Goal: Register for event/course

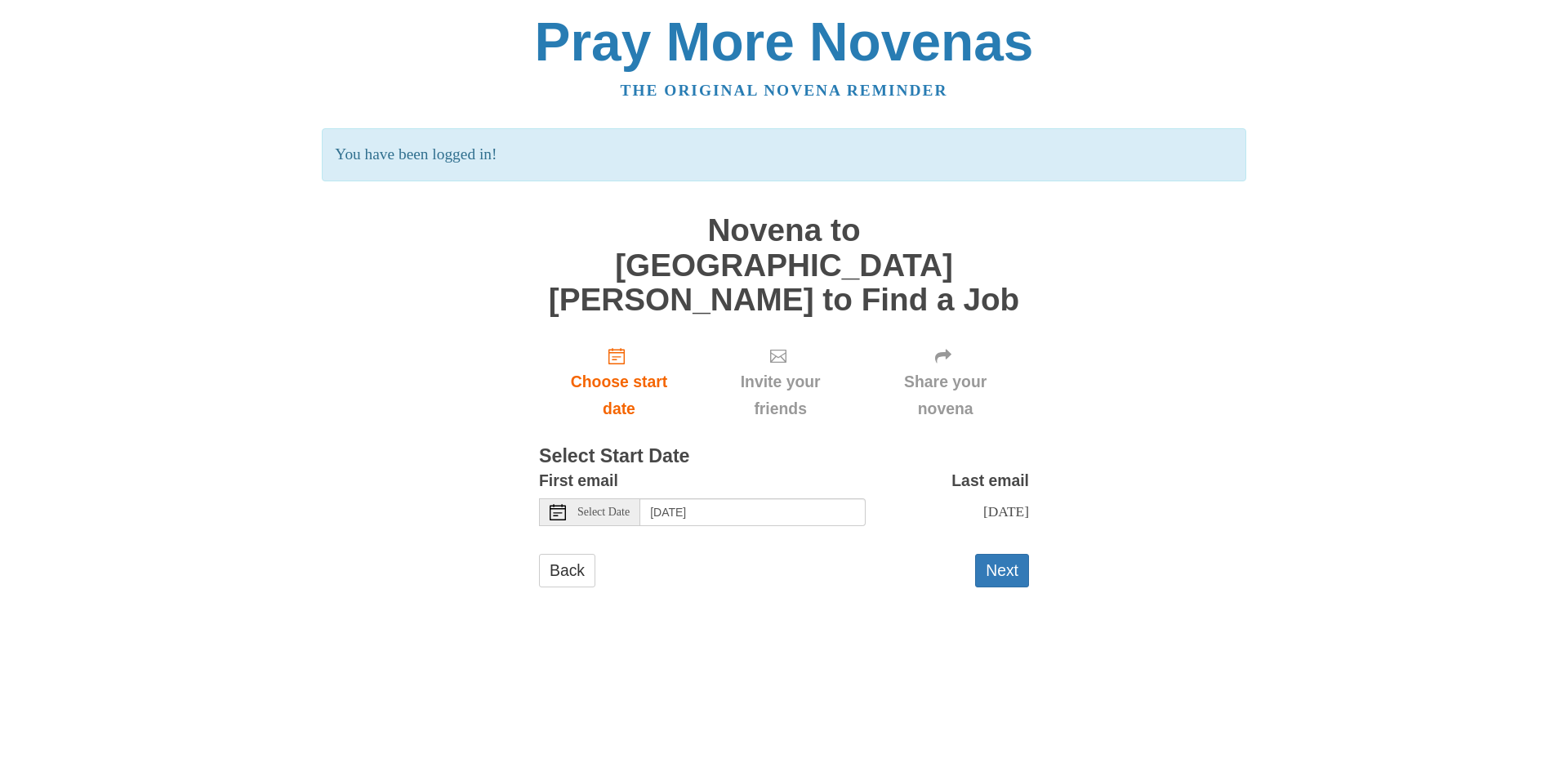
click at [561, 504] on icon at bounding box center [557, 512] width 17 height 17
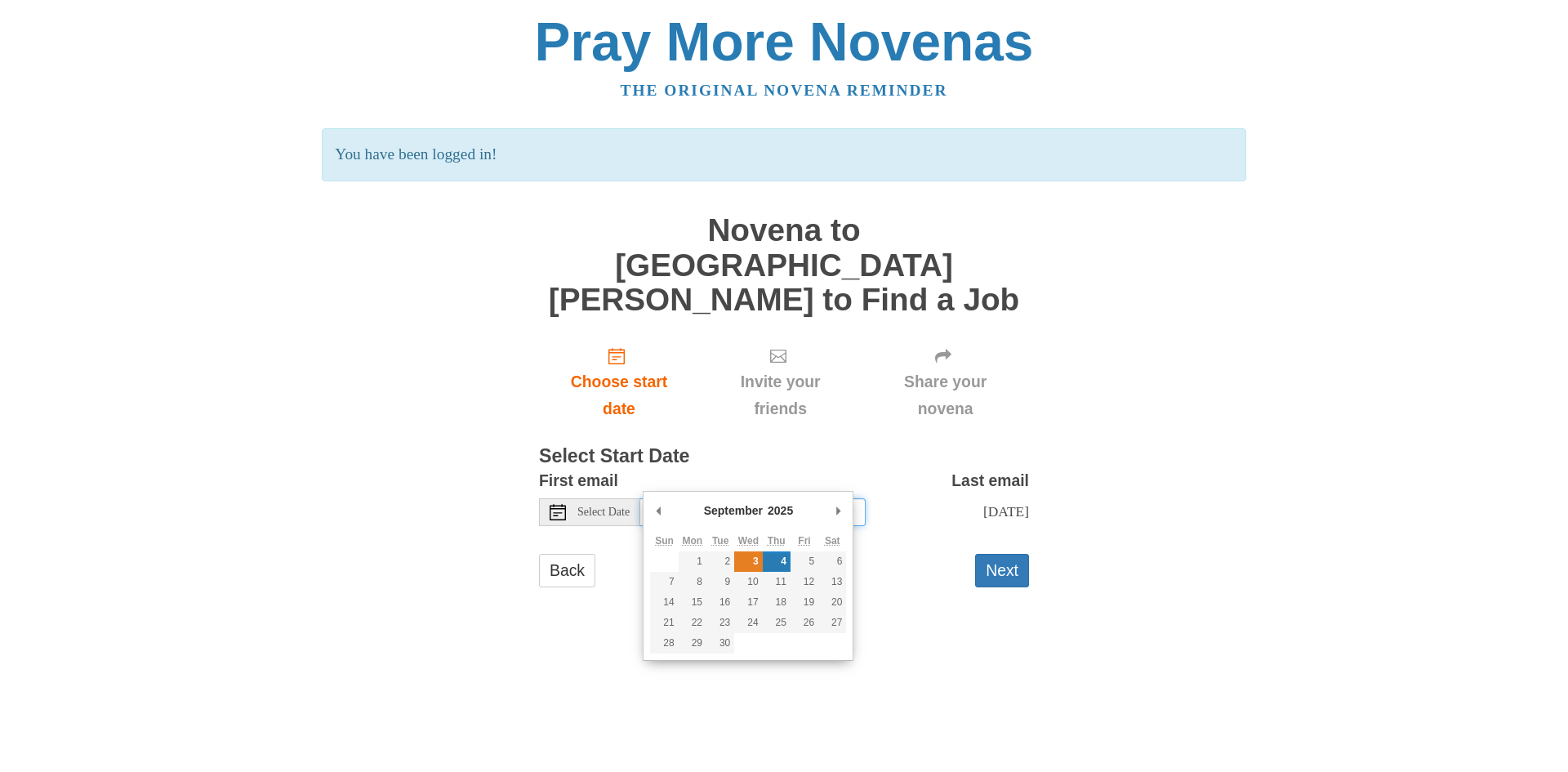
type input "[DATE]"
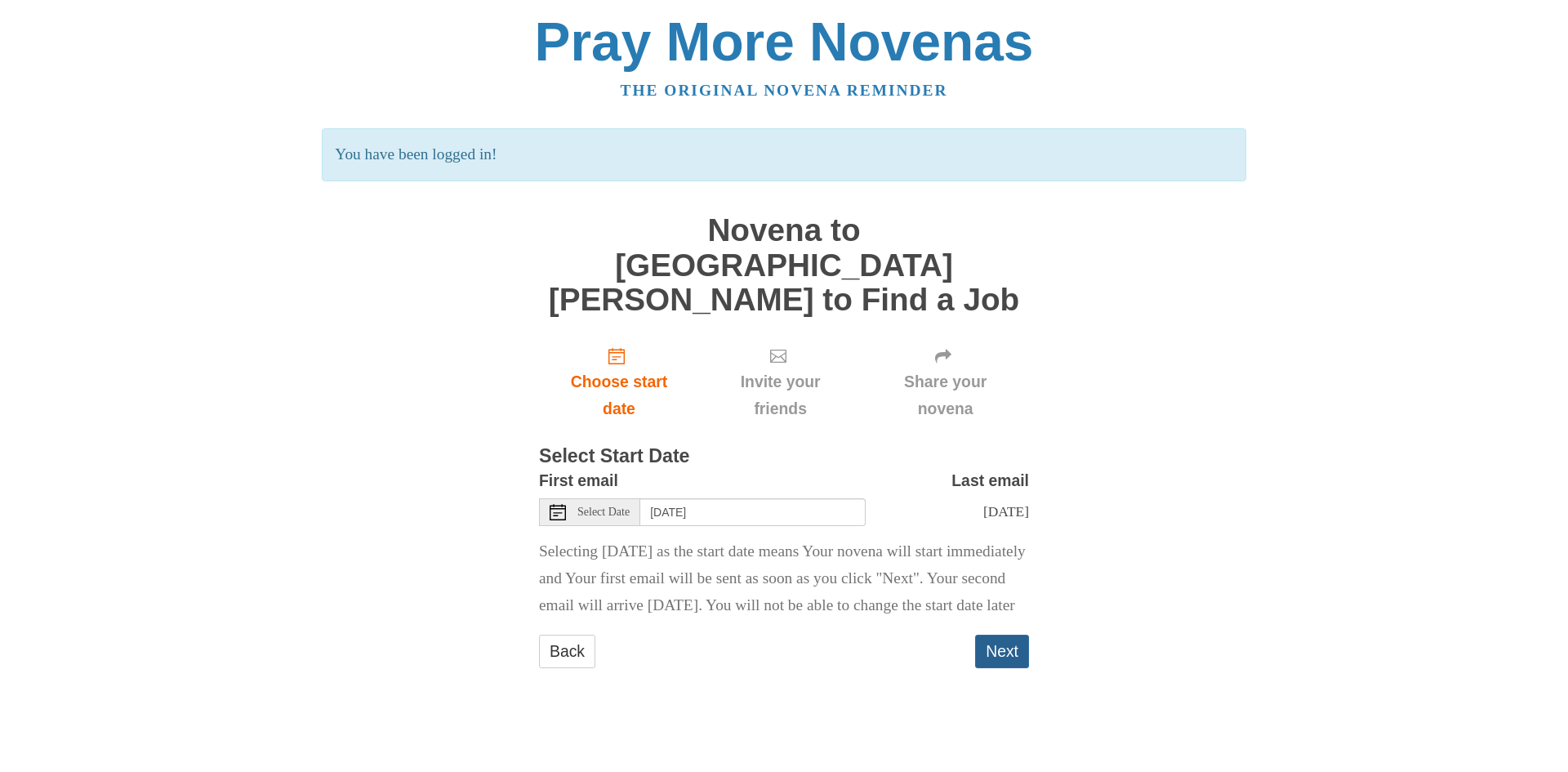
click at [1004, 647] on button "Next" at bounding box center [1001, 652] width 54 height 33
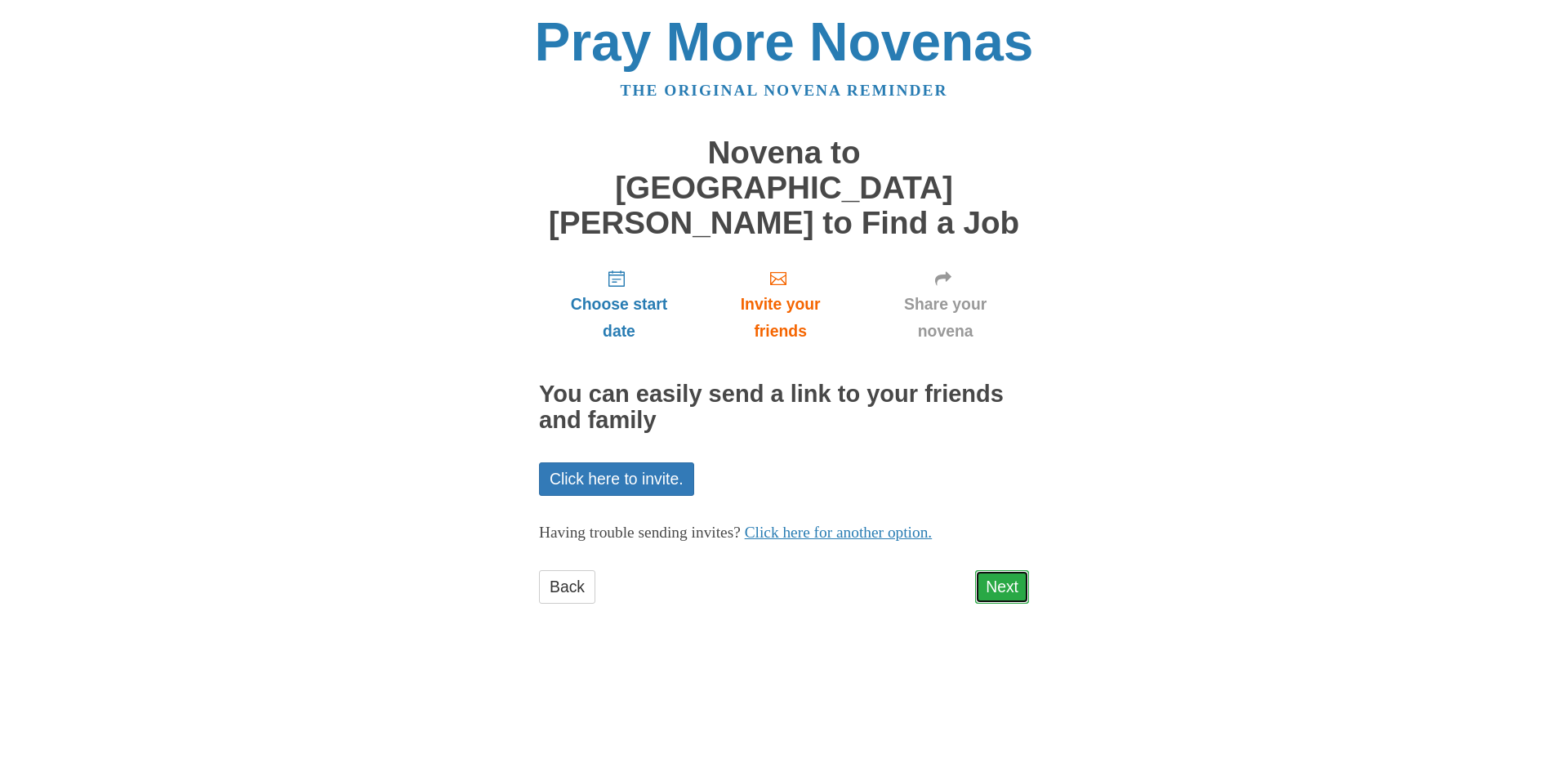
click at [995, 570] on link "Next" at bounding box center [1001, 586] width 54 height 33
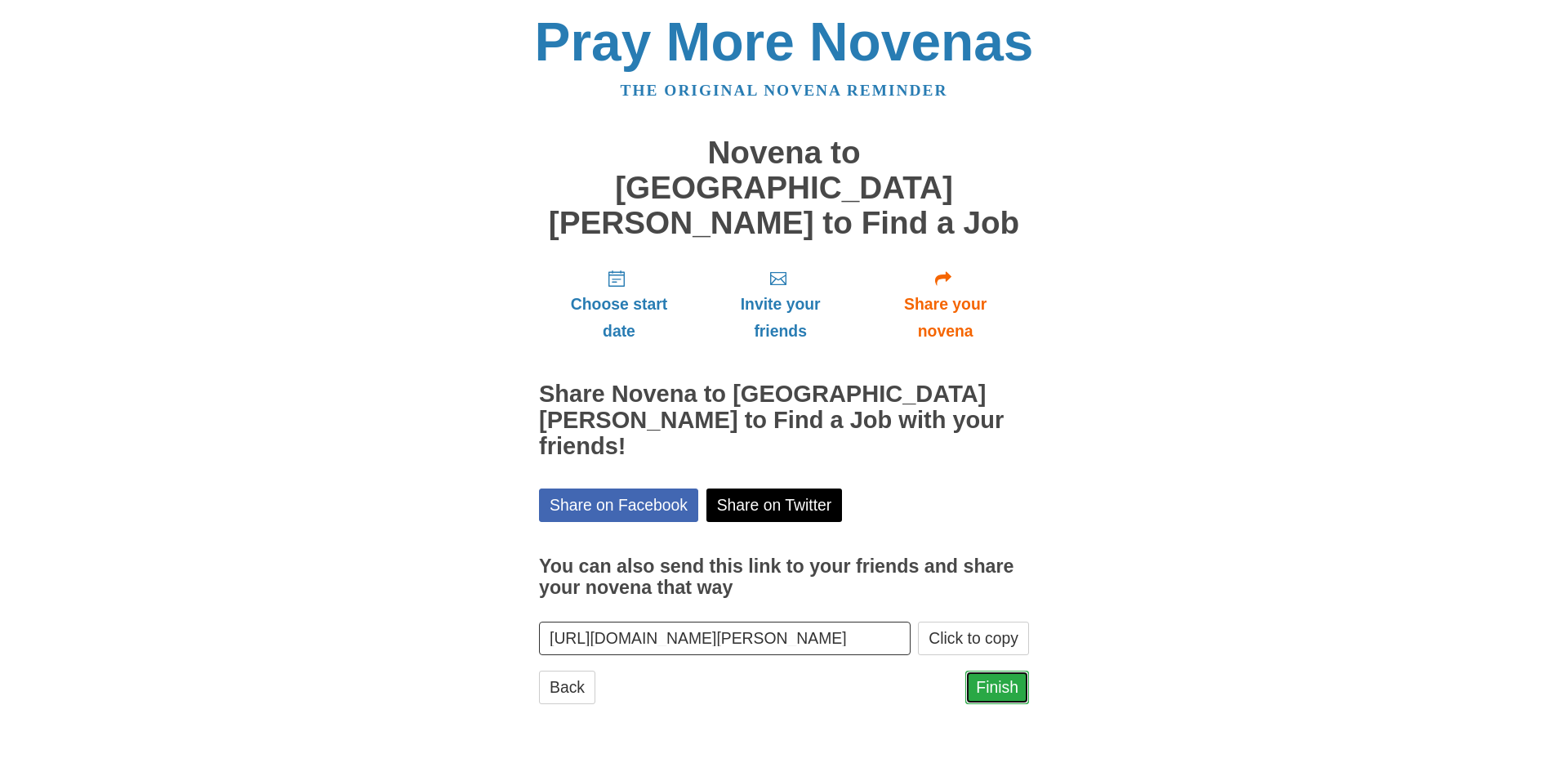
click at [1005, 671] on link "Finish" at bounding box center [997, 688] width 63 height 33
